Goal: Task Accomplishment & Management: Manage account settings

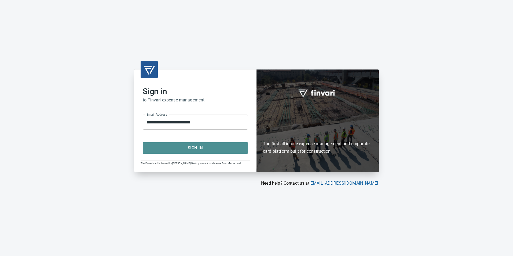
click at [200, 151] on span "Sign In" at bounding box center [195, 147] width 93 height 7
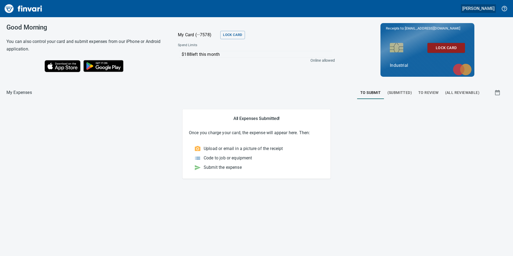
click at [492, 8] on h5 "Zach Nichols" at bounding box center [478, 9] width 32 height 6
click at [435, 104] on div at bounding box center [256, 128] width 513 height 256
